Goal: Task Accomplishment & Management: Use online tool/utility

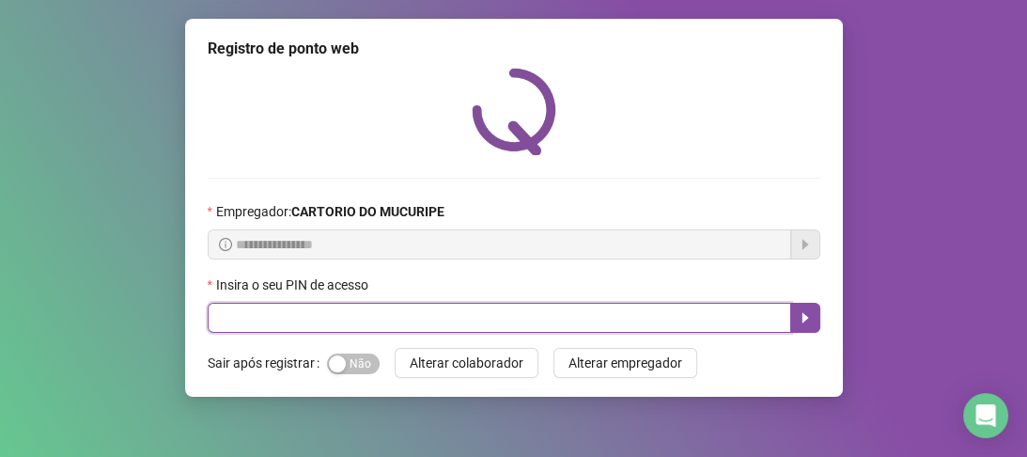
click at [528, 331] on input "text" at bounding box center [499, 318] width 583 height 30
type input "*****"
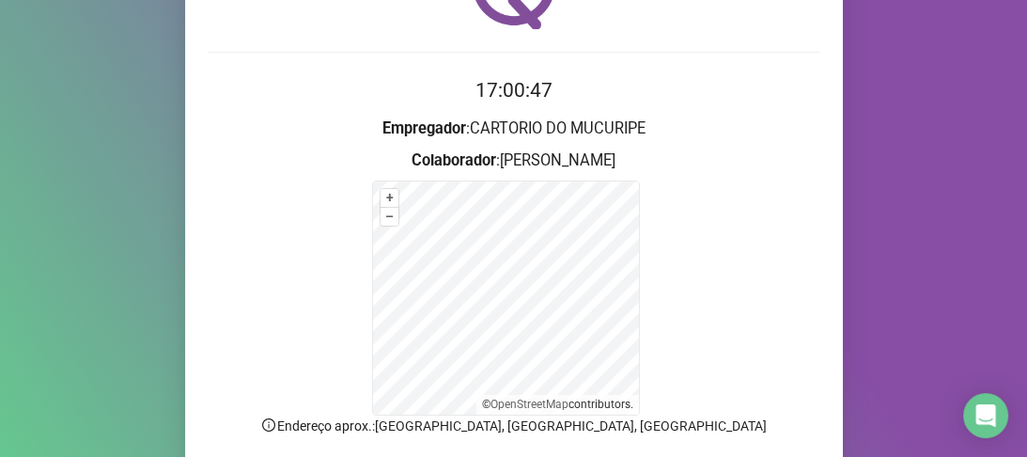
scroll to position [226, 0]
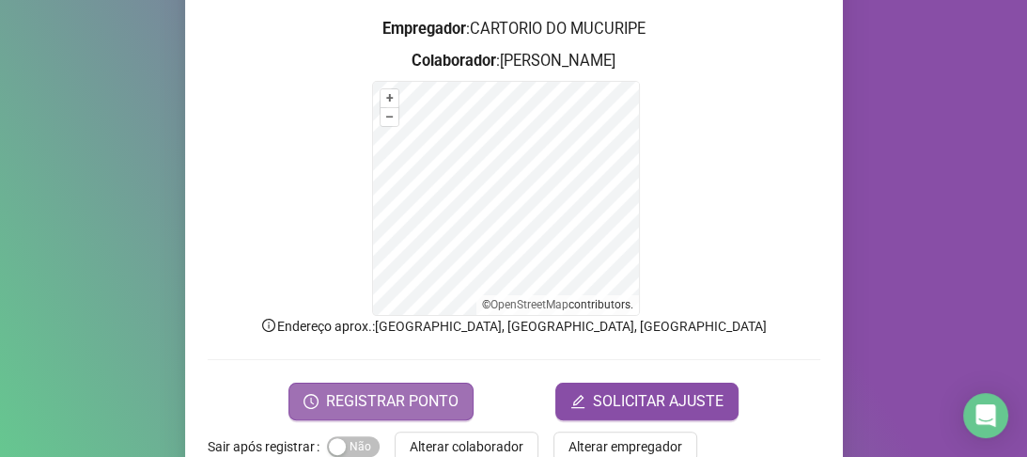
click at [395, 397] on span "REGISTRAR PONTO" at bounding box center [392, 401] width 132 height 23
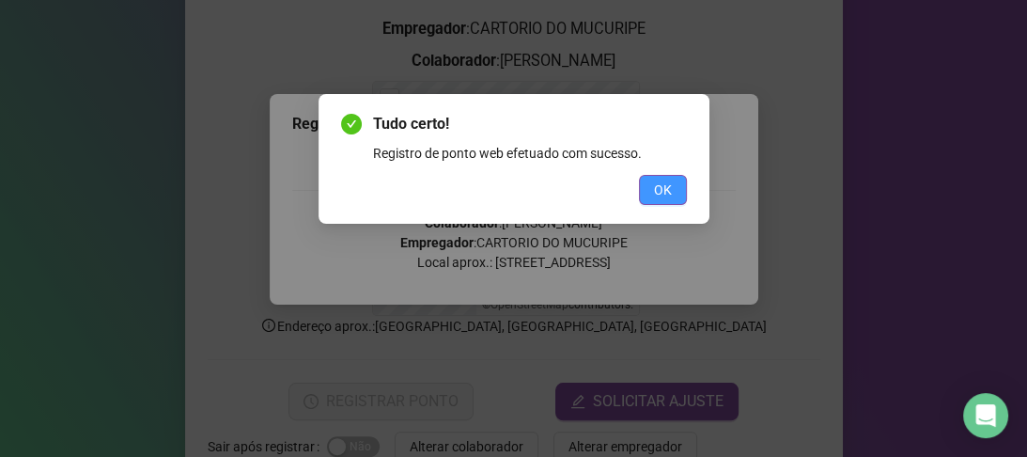
click at [650, 197] on button "OK" at bounding box center [663, 190] width 48 height 30
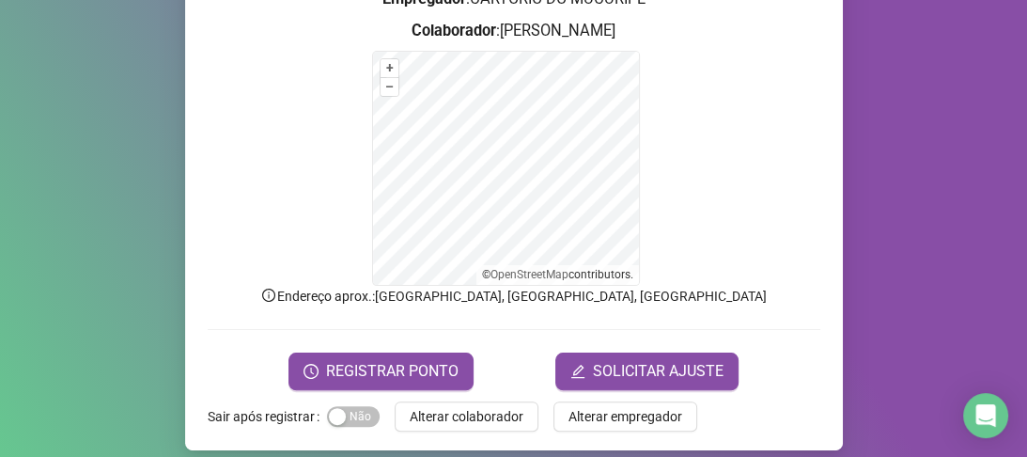
scroll to position [271, 0]
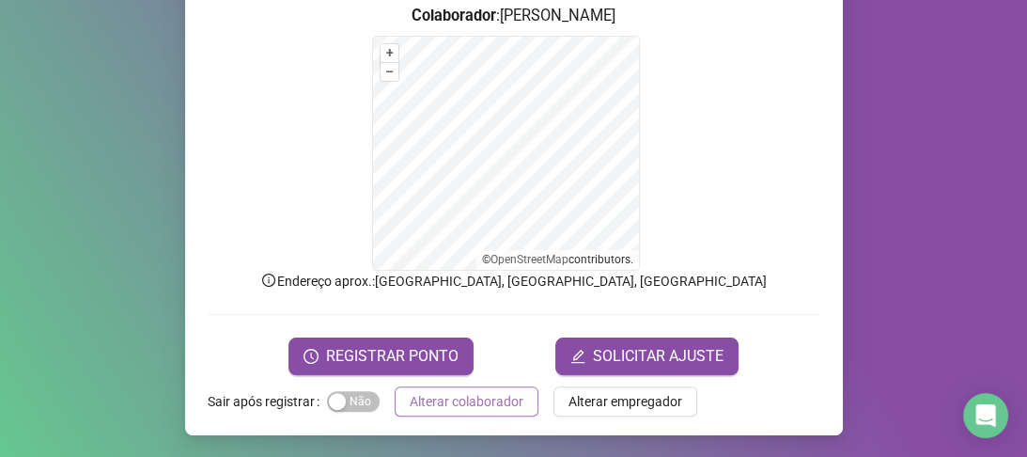
click at [443, 398] on span "Alterar colaborador" at bounding box center [467, 401] width 114 height 21
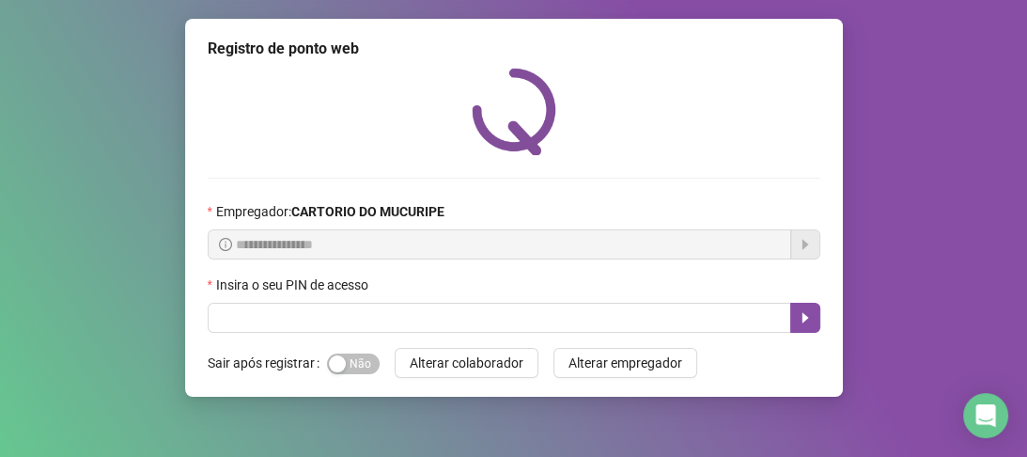
scroll to position [0, 0]
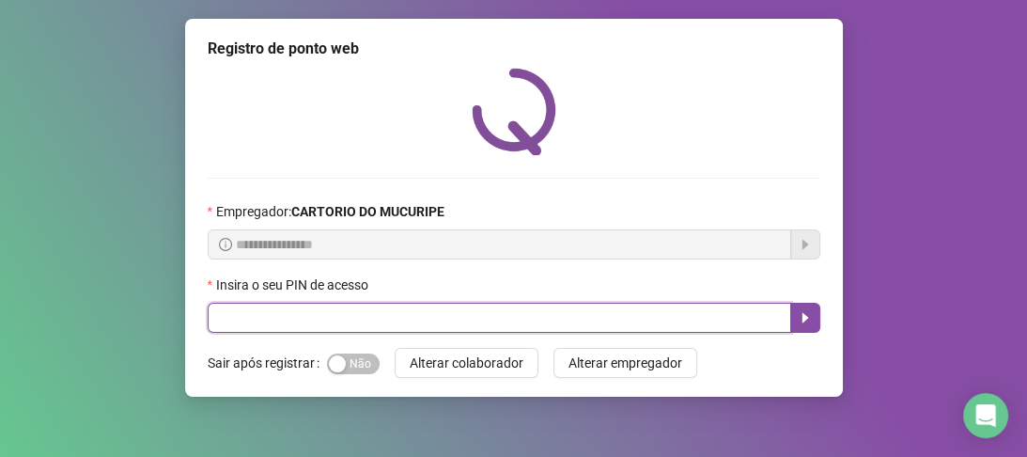
click at [484, 313] on input "text" at bounding box center [499, 318] width 583 height 30
type input "*****"
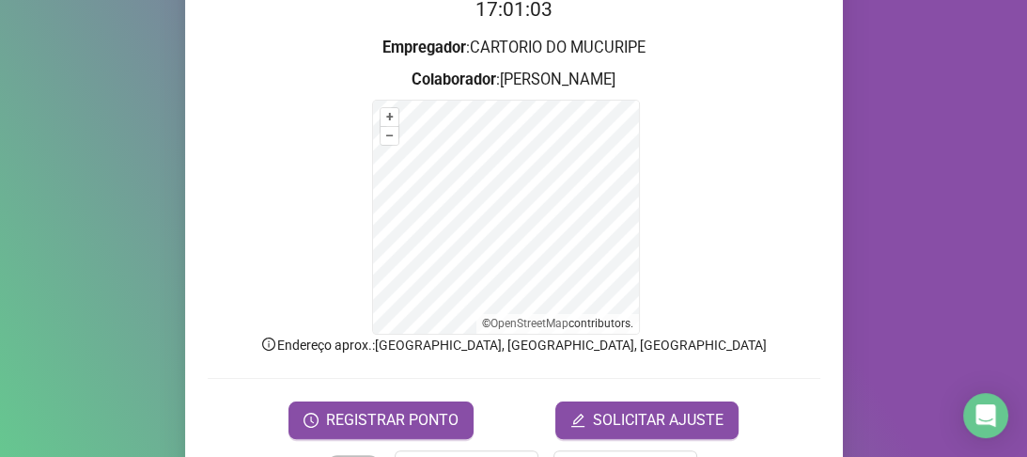
scroll to position [271, 0]
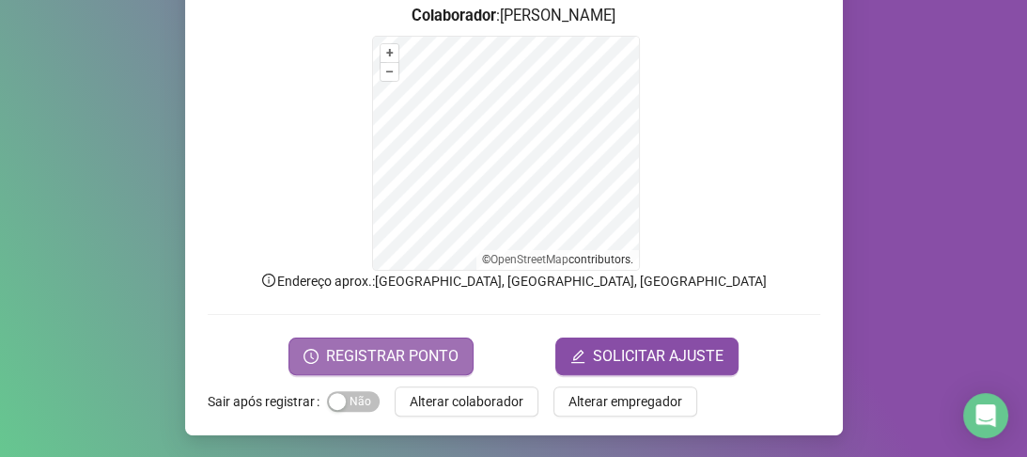
click at [427, 348] on span "REGISTRAR PONTO" at bounding box center [392, 356] width 132 height 23
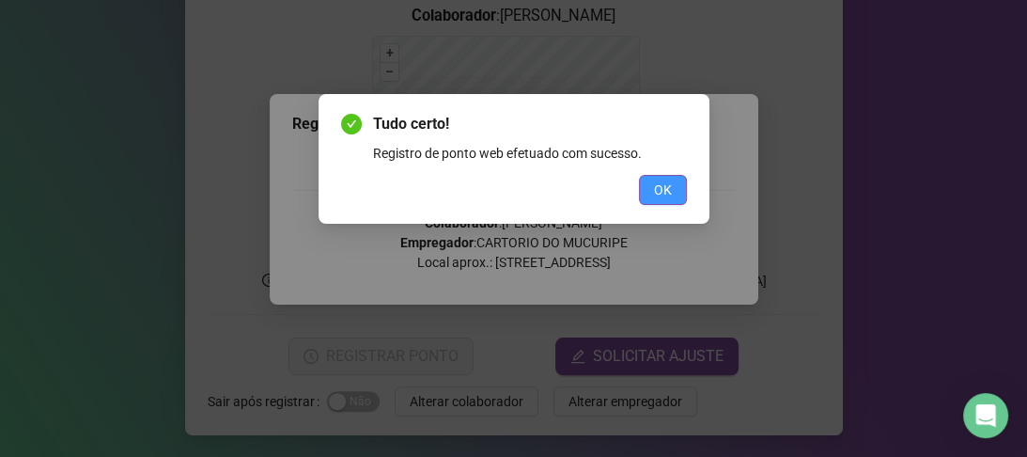
click at [662, 192] on span "OK" at bounding box center [663, 189] width 18 height 21
